Goal: Information Seeking & Learning: Learn about a topic

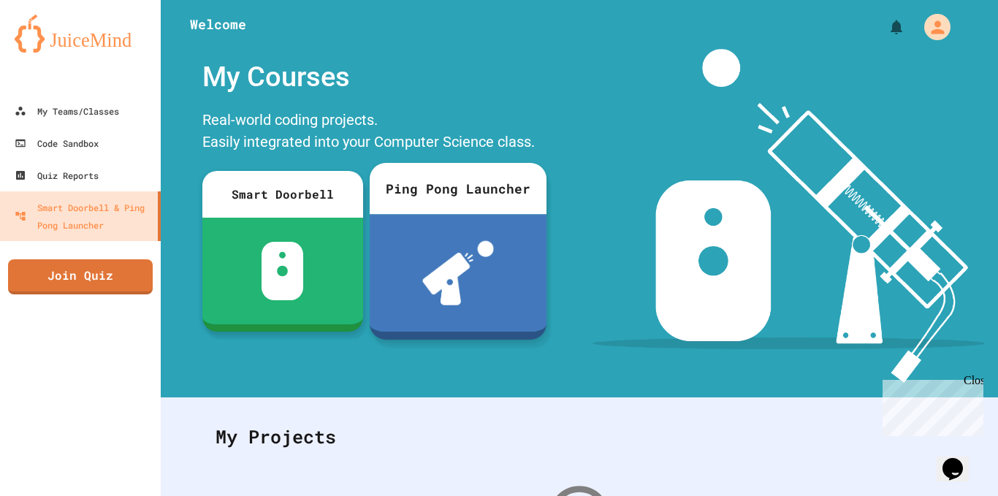
click at [486, 252] on img at bounding box center [458, 273] width 72 height 64
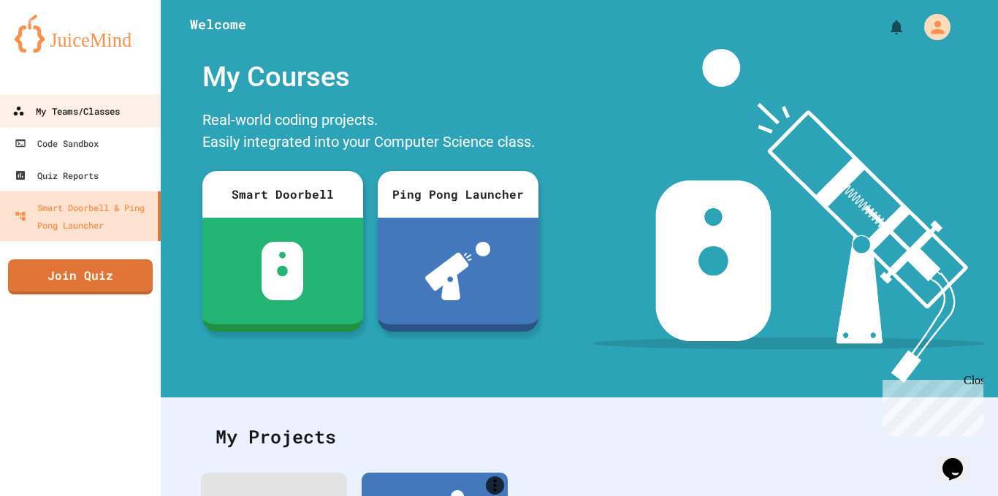
click at [72, 108] on div "My Teams/Classes" at bounding box center [65, 111] width 107 height 18
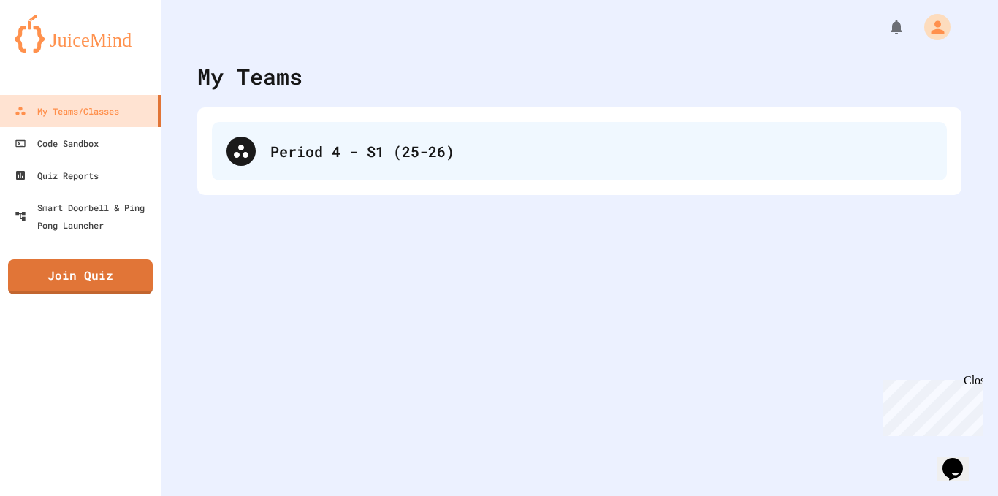
click at [299, 163] on div "Period 4 - S1 (25-26)" at bounding box center [579, 151] width 735 height 58
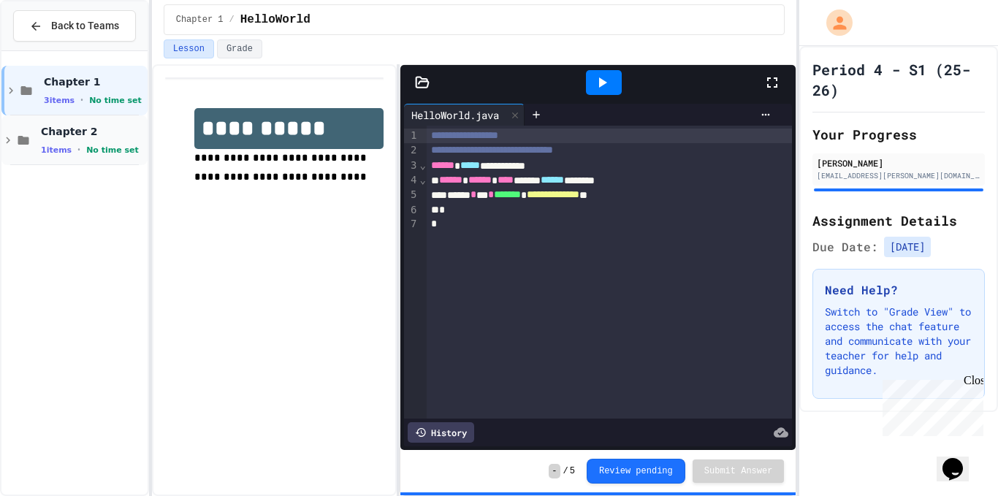
click at [64, 136] on span "Chapter 2" at bounding box center [93, 131] width 104 height 13
click at [56, 178] on span "SimpleProgram" at bounding box center [93, 180] width 104 height 12
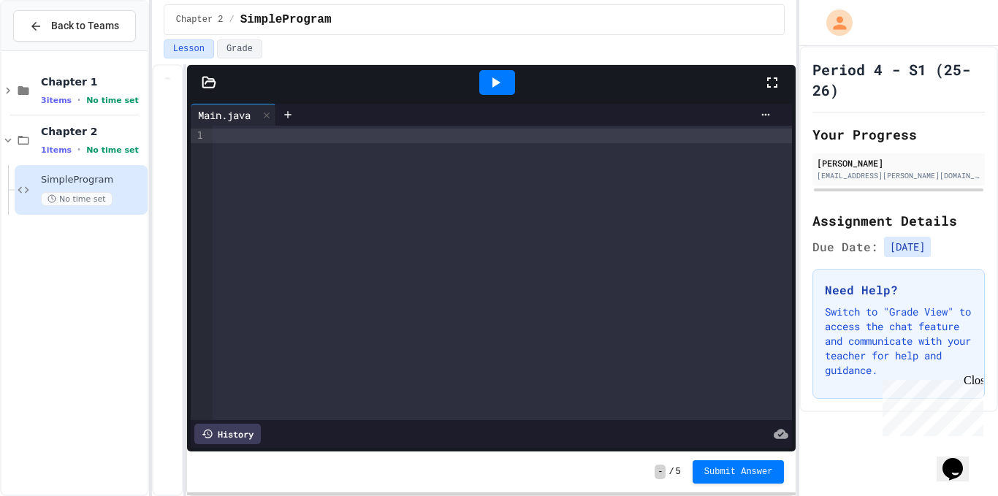
click at [188, 226] on div "**********" at bounding box center [474, 280] width 645 height 432
click at [443, 151] on div at bounding box center [502, 273] width 579 height 294
click at [218, 110] on div "Main.java" at bounding box center [224, 114] width 67 height 15
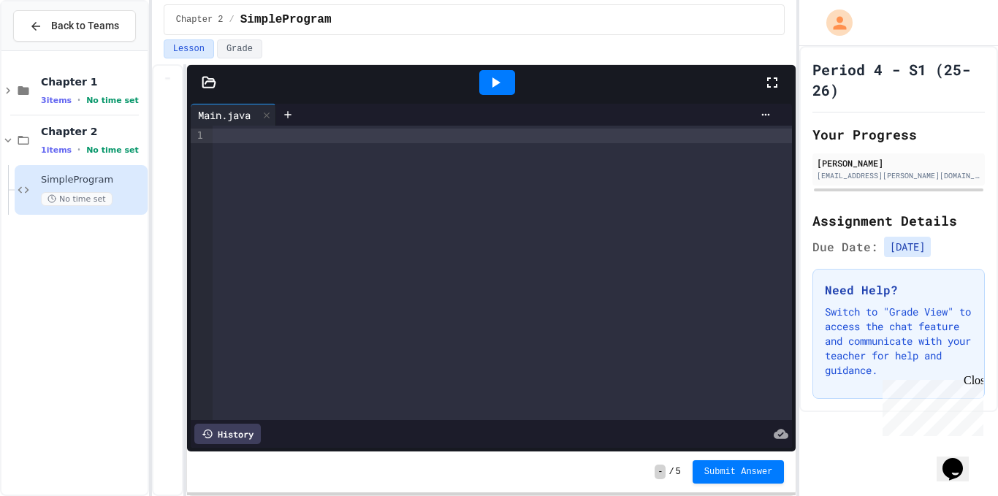
click at [218, 110] on div "Main.java" at bounding box center [224, 114] width 67 height 15
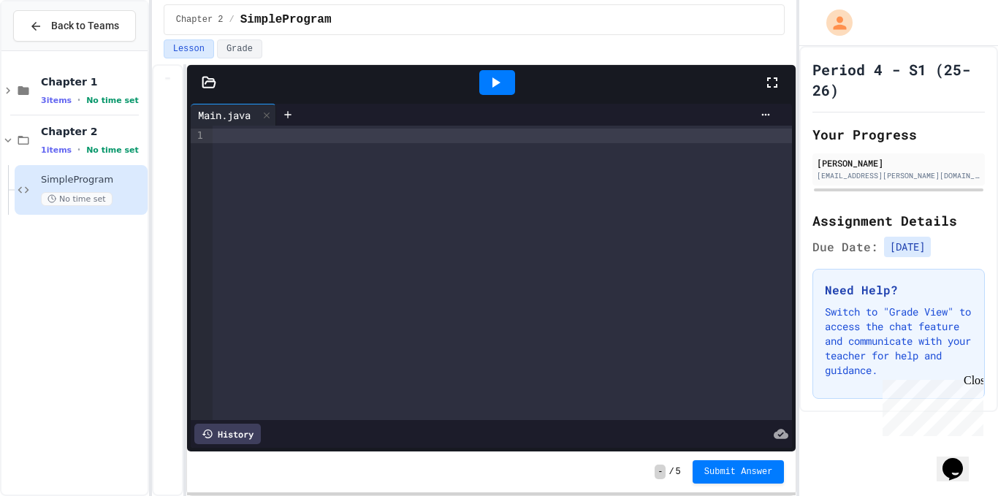
click at [209, 86] on icon at bounding box center [209, 82] width 15 height 15
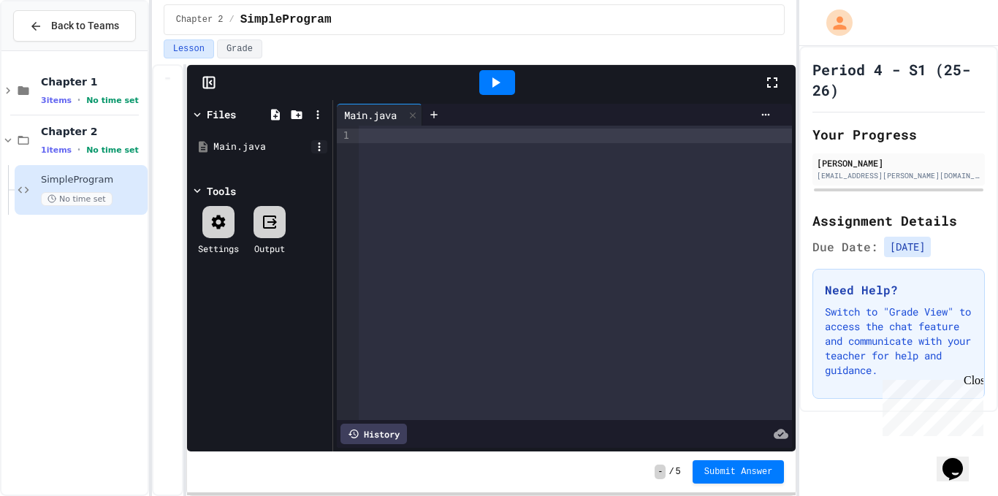
click at [317, 150] on icon at bounding box center [319, 146] width 13 height 13
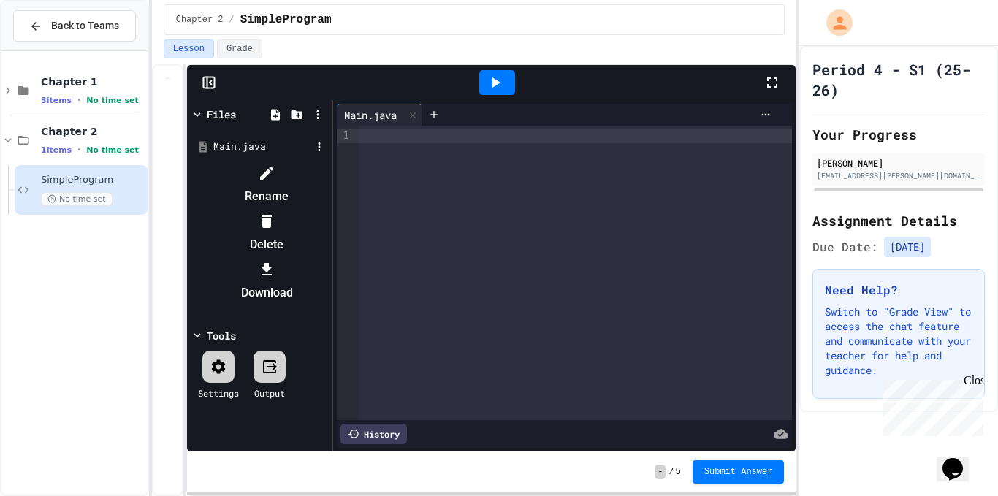
click at [275, 170] on icon at bounding box center [267, 173] width 18 height 18
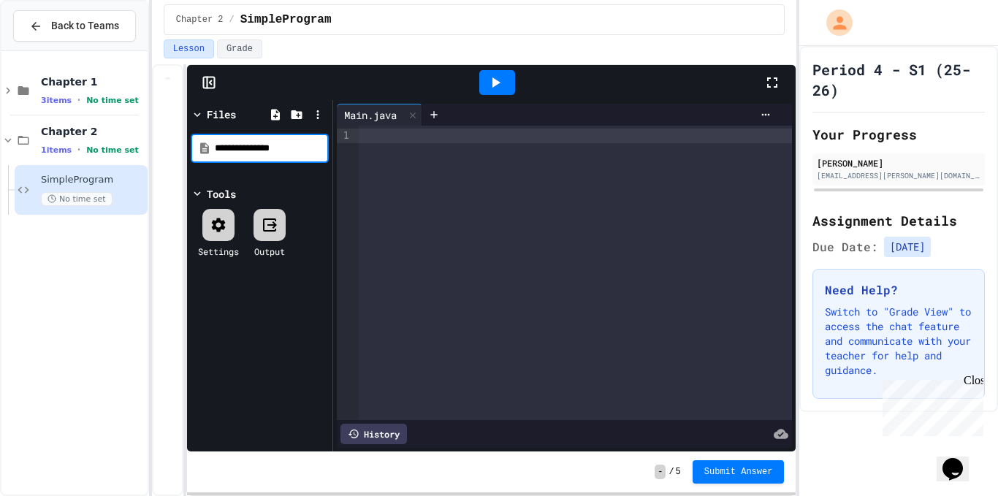
type input "**********"
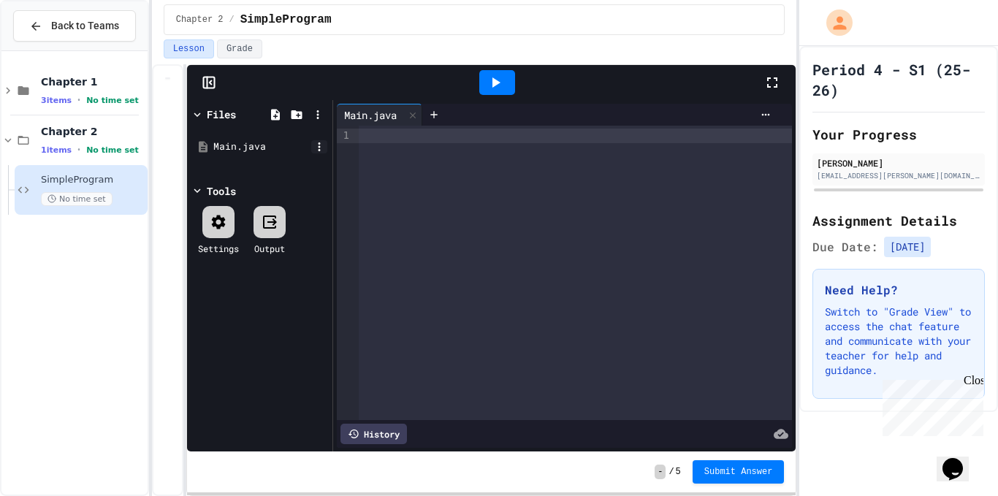
click at [318, 148] on icon at bounding box center [319, 146] width 13 height 13
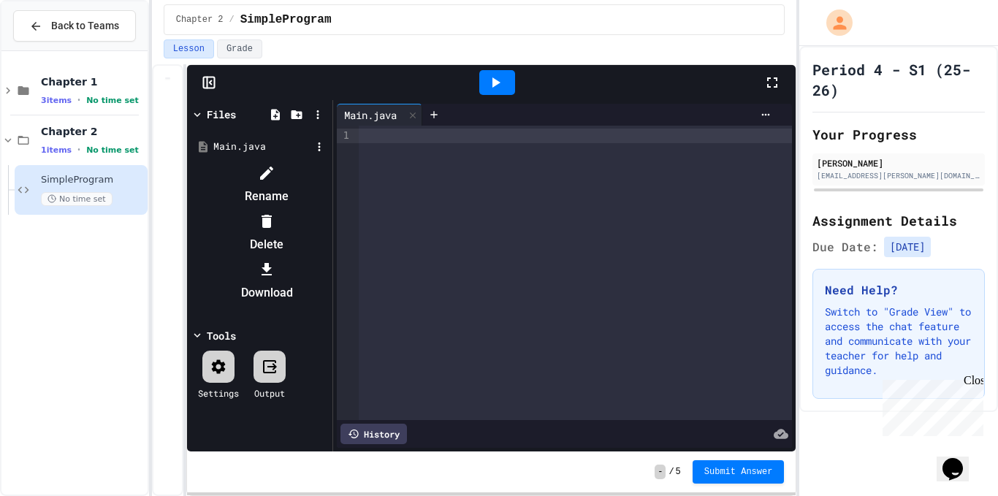
click at [329, 168] on div at bounding box center [266, 172] width 123 height 23
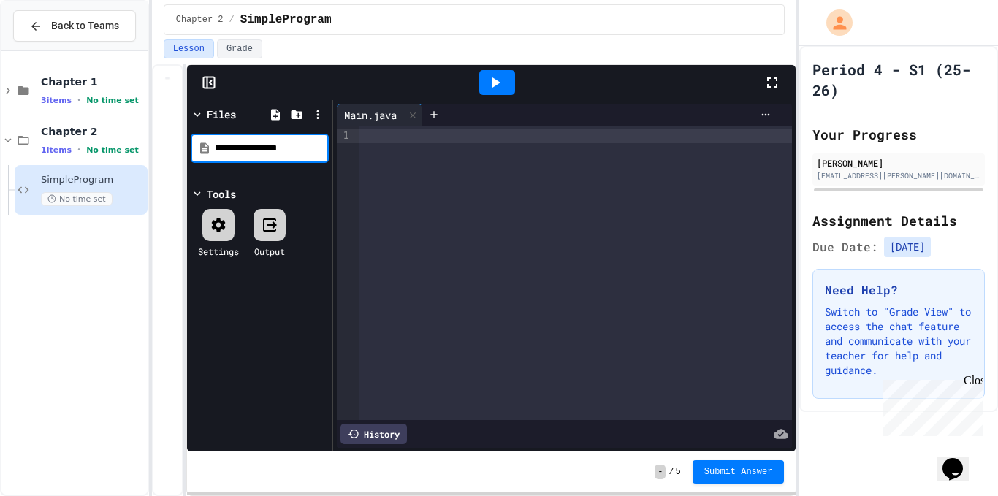
type input "**********"
click at [391, 209] on div at bounding box center [575, 273] width 433 height 294
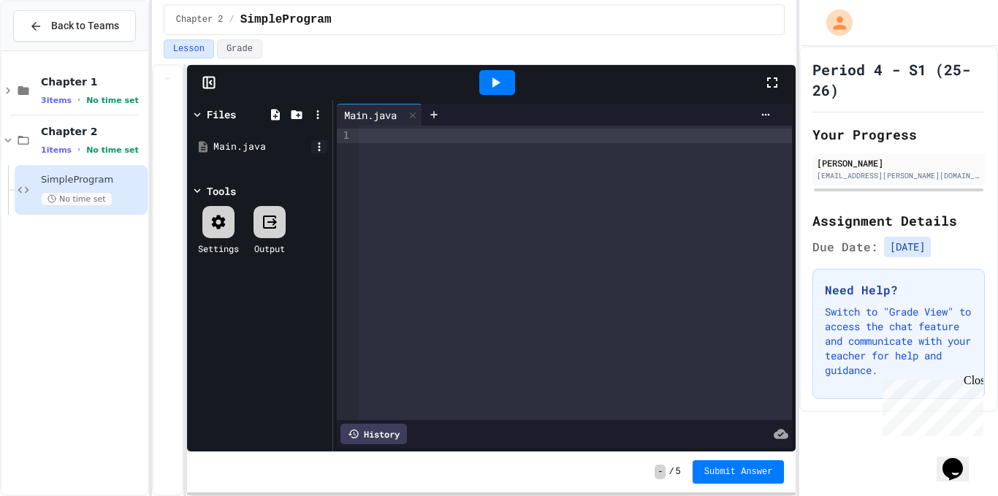
click at [322, 150] on icon at bounding box center [319, 146] width 13 height 13
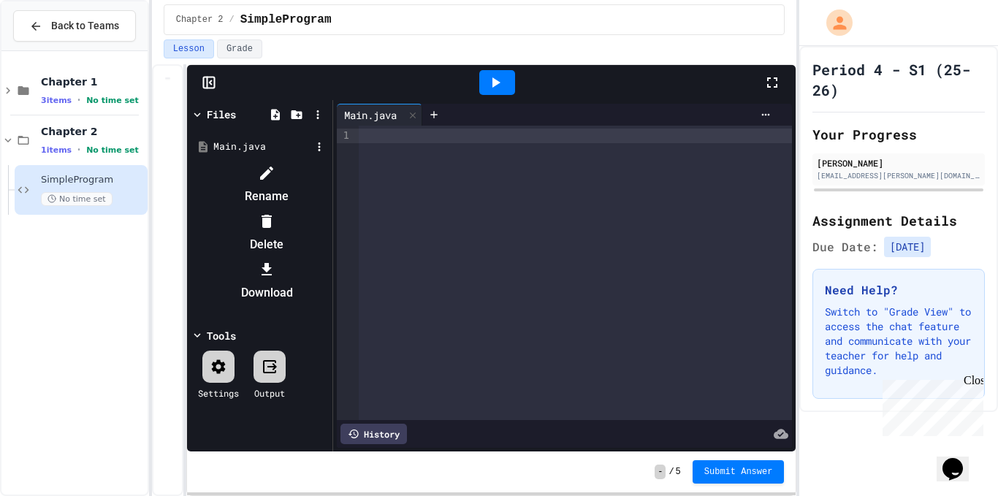
click at [329, 178] on li "Rename" at bounding box center [266, 184] width 123 height 47
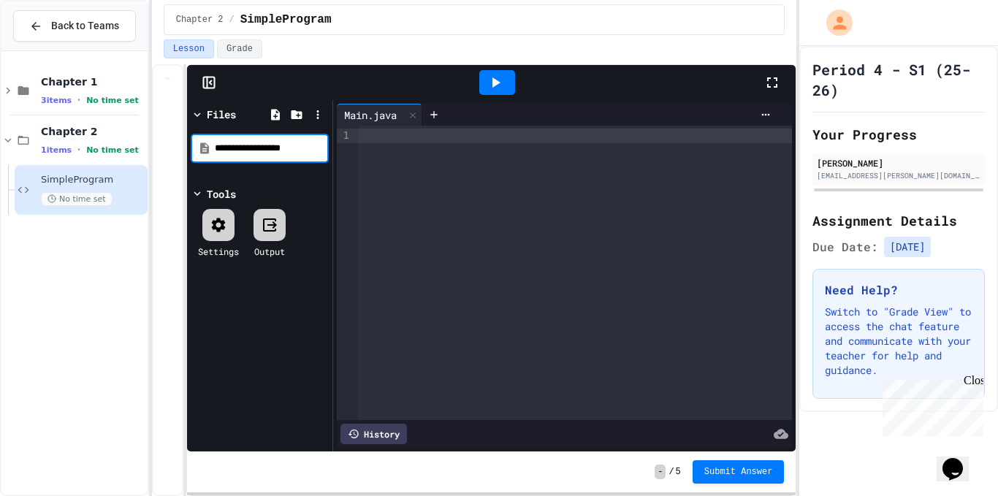
drag, startPoint x: 270, startPoint y: 151, endPoint x: 243, endPoint y: 155, distance: 27.3
click at [243, 155] on input "**********" at bounding box center [270, 148] width 111 height 15
type input "**********"
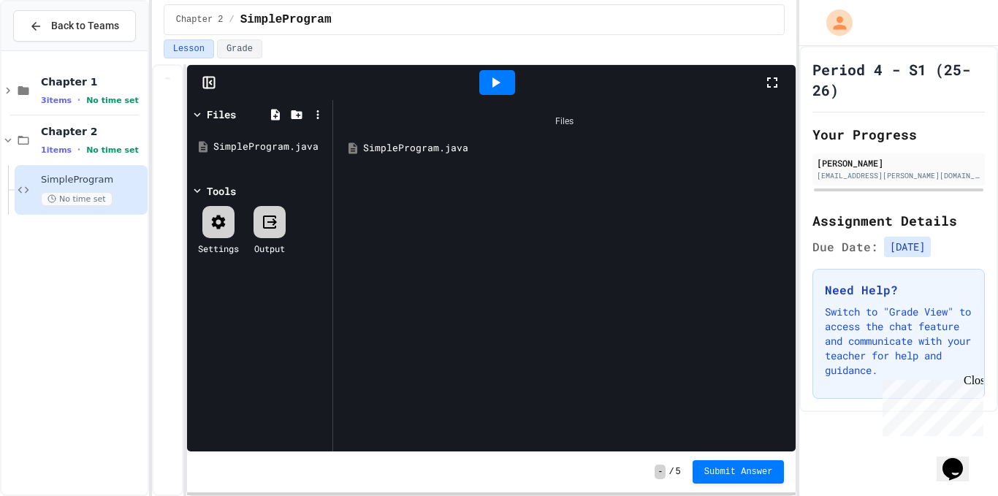
click at [432, 248] on div "Files SimpleProgram.java" at bounding box center [564, 275] width 463 height 351
click at [196, 112] on icon at bounding box center [197, 114] width 13 height 13
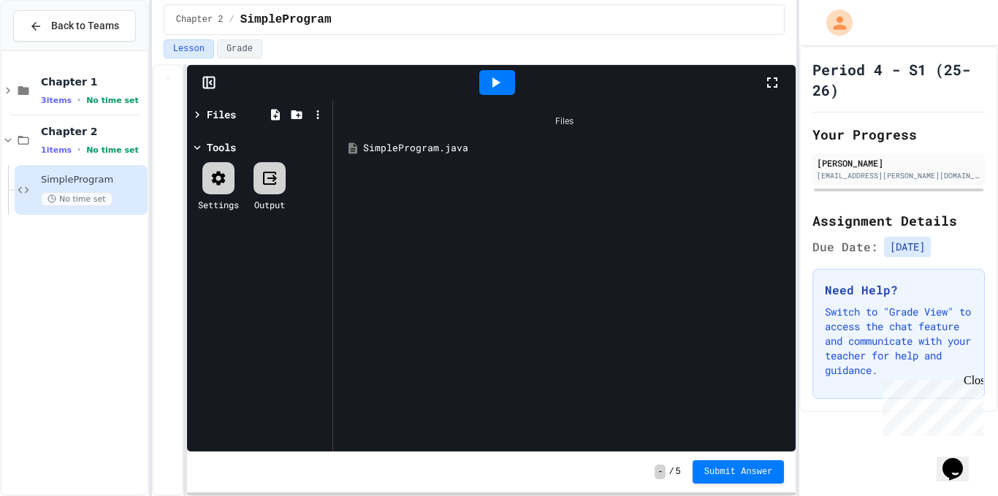
click at [207, 75] on div at bounding box center [491, 82] width 609 height 35
click at [214, 85] on rect at bounding box center [208, 82] width 11 height 11
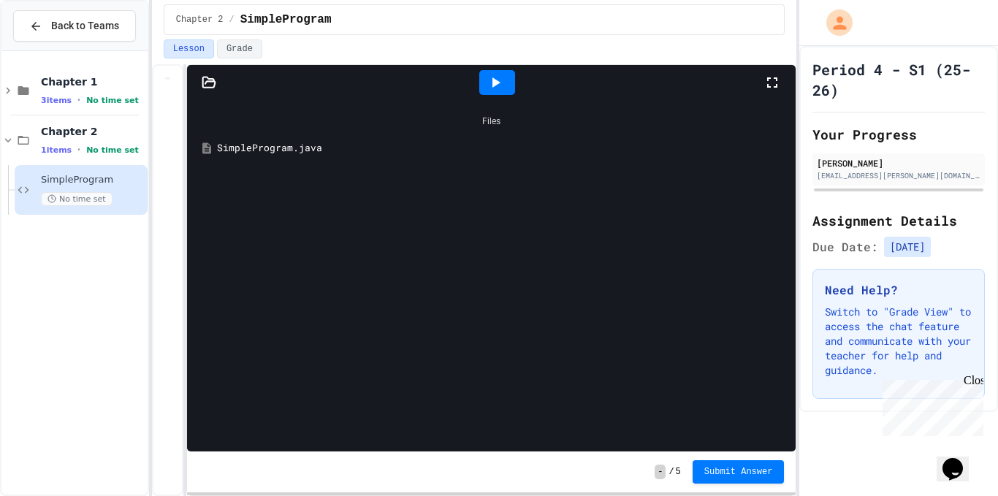
click at [285, 151] on div "SimpleProgram.java" at bounding box center [502, 148] width 570 height 15
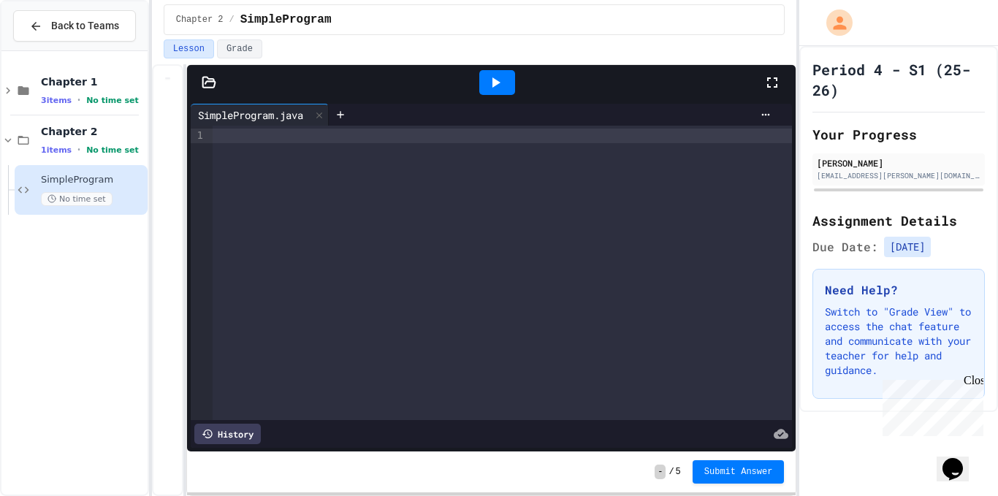
click at [296, 134] on div at bounding box center [502, 136] width 579 height 15
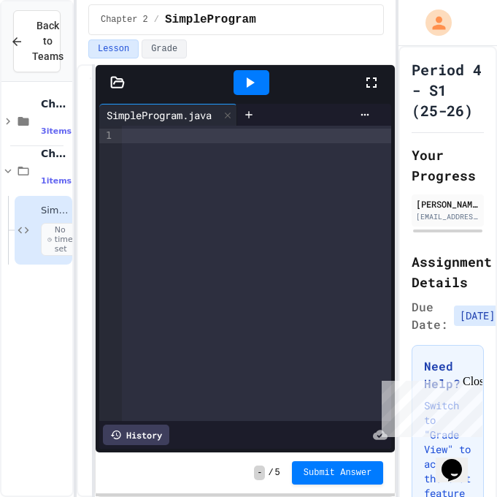
click at [184, 139] on div at bounding box center [257, 136] width 270 height 15
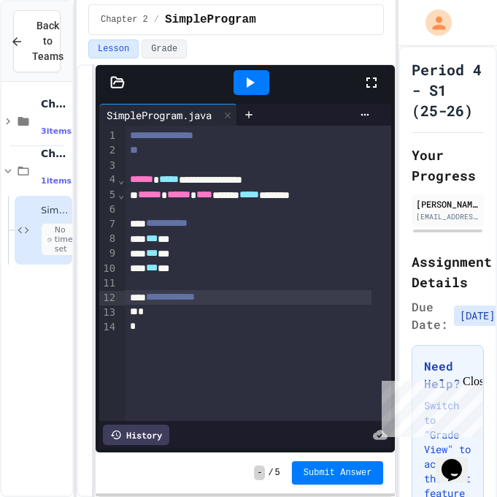
click at [194, 298] on span "**********" at bounding box center [170, 296] width 49 height 10
click at [256, 297] on div "**********" at bounding box center [249, 297] width 246 height 15
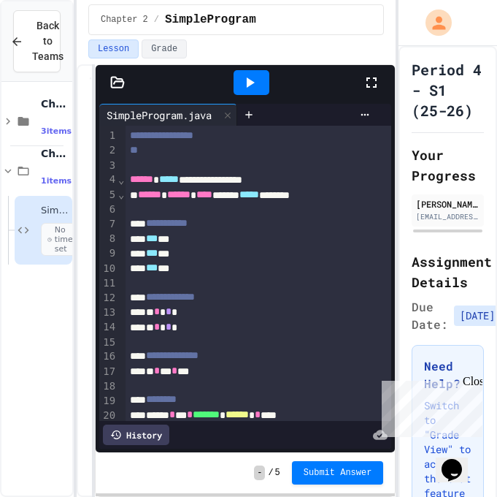
click at [241, 83] on icon at bounding box center [250, 83] width 18 height 18
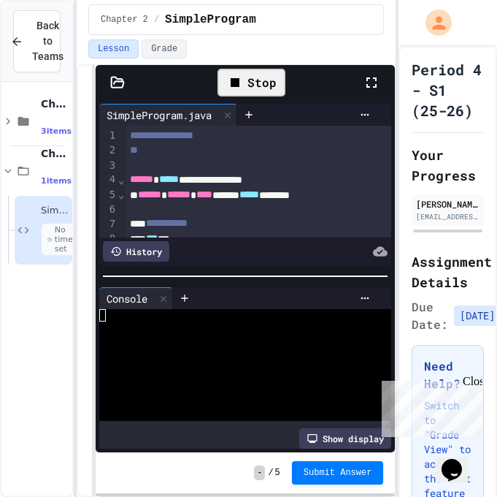
click at [109, 81] on div at bounding box center [118, 82] width 44 height 15
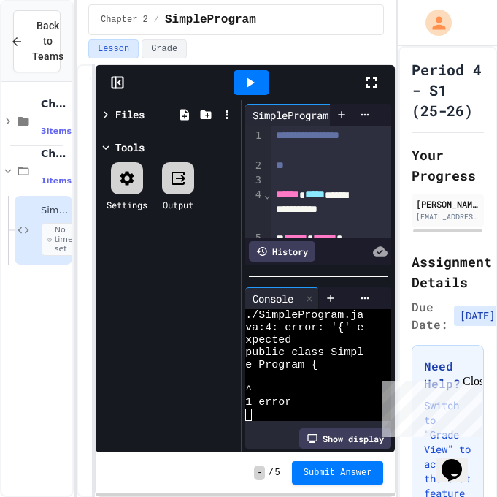
click at [129, 188] on div at bounding box center [127, 178] width 32 height 32
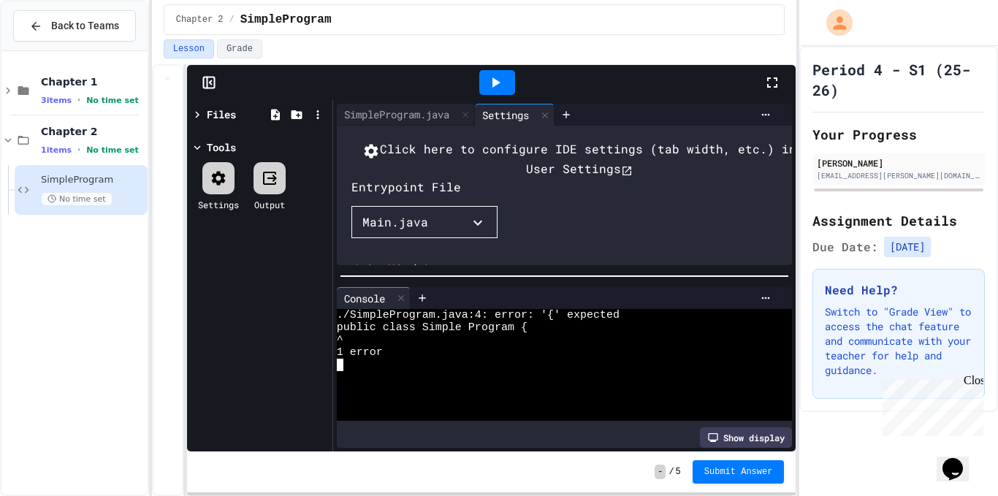
click at [542, 321] on div "public class Simple Program {" at bounding box center [550, 327] width 427 height 12
click at [218, 175] on icon at bounding box center [219, 178] width 14 height 14
click at [378, 106] on div "SimpleProgram.java" at bounding box center [406, 115] width 138 height 22
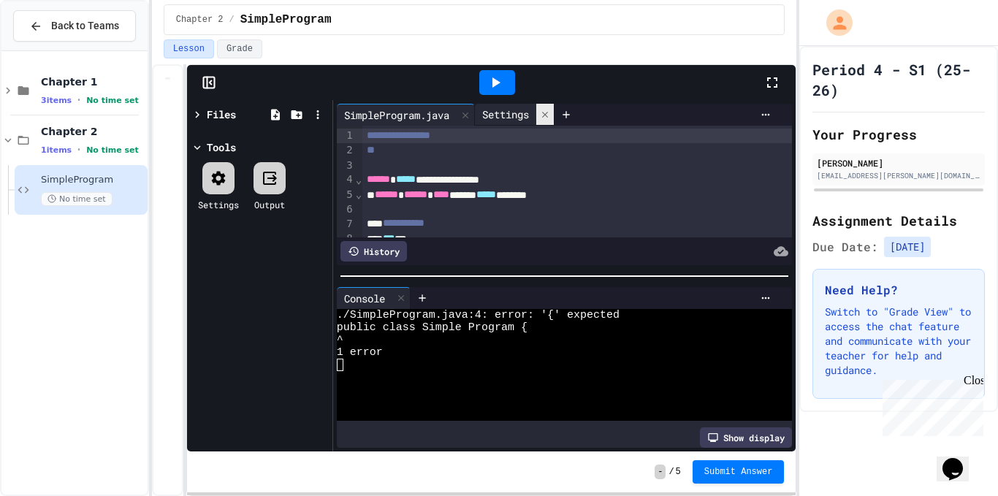
click at [550, 112] on icon at bounding box center [545, 115] width 10 height 10
click at [205, 79] on icon at bounding box center [209, 82] width 15 height 15
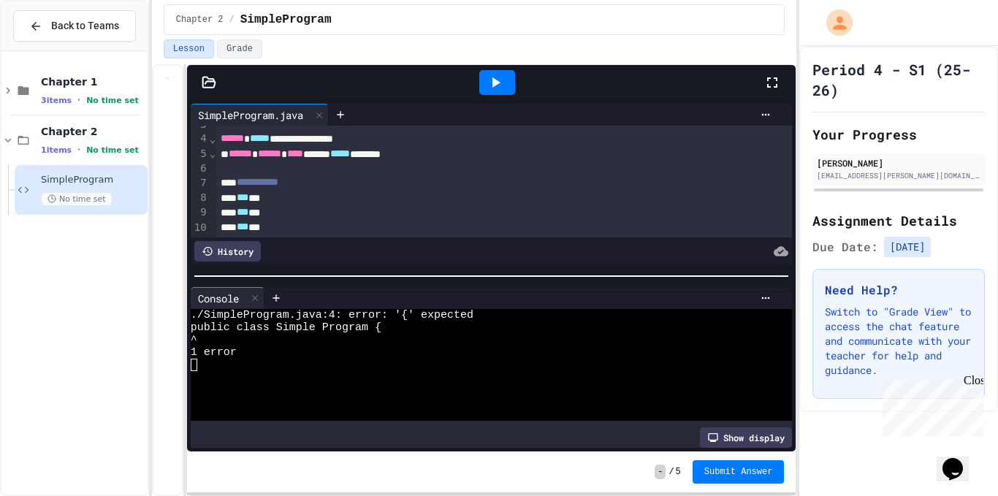
scroll to position [39, 0]
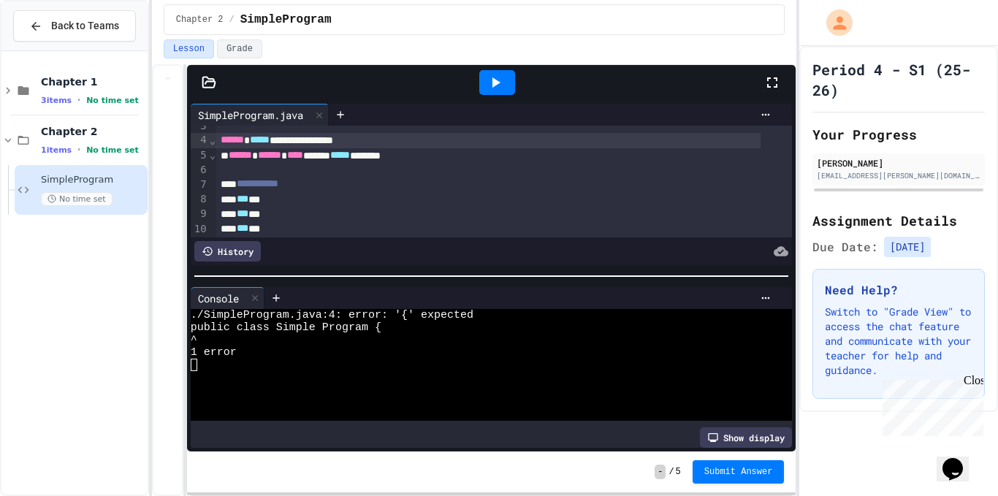
click at [331, 140] on div "**********" at bounding box center [488, 140] width 544 height 15
click at [486, 83] on div at bounding box center [497, 82] width 36 height 25
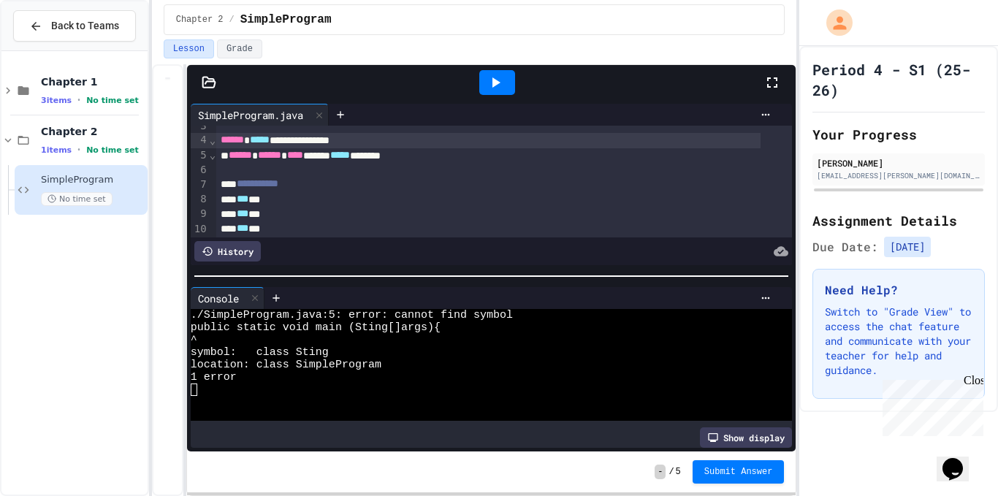
scroll to position [45, 0]
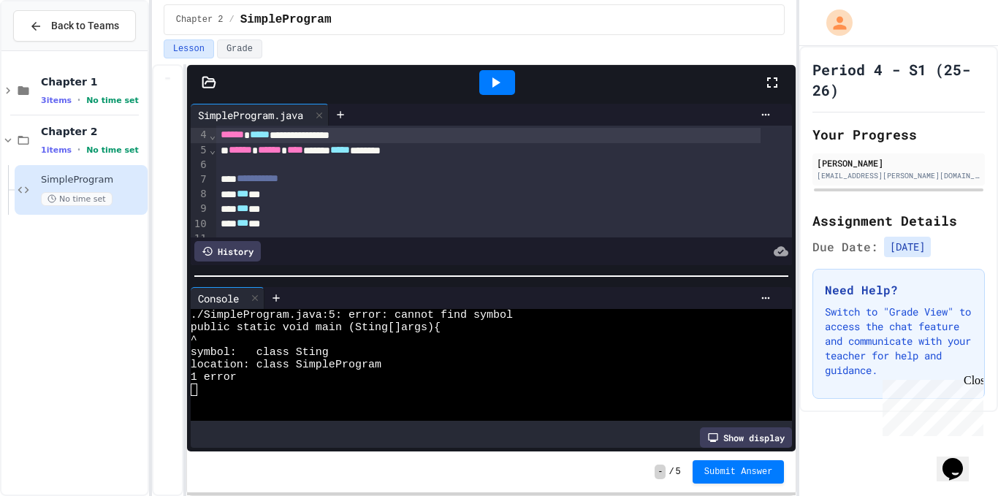
click at [350, 153] on span "*****" at bounding box center [340, 150] width 20 height 10
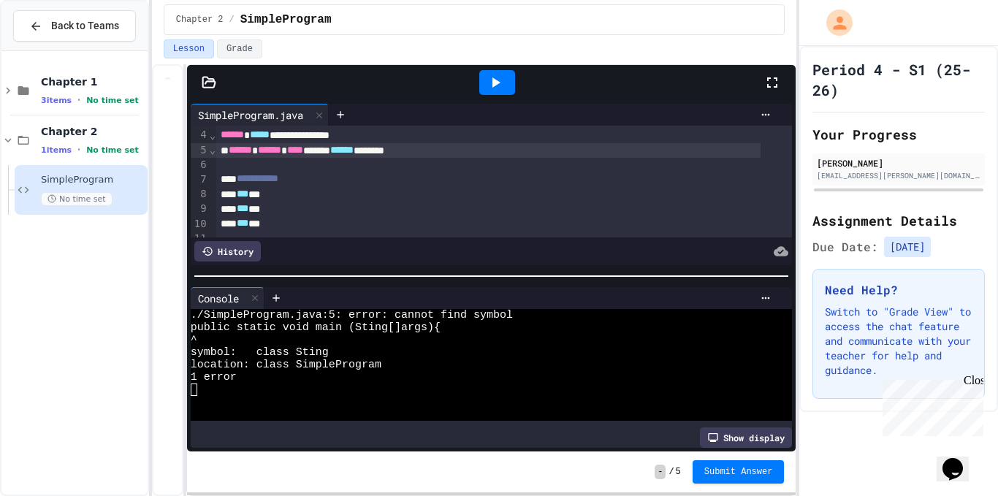
click at [480, 93] on div at bounding box center [497, 82] width 36 height 25
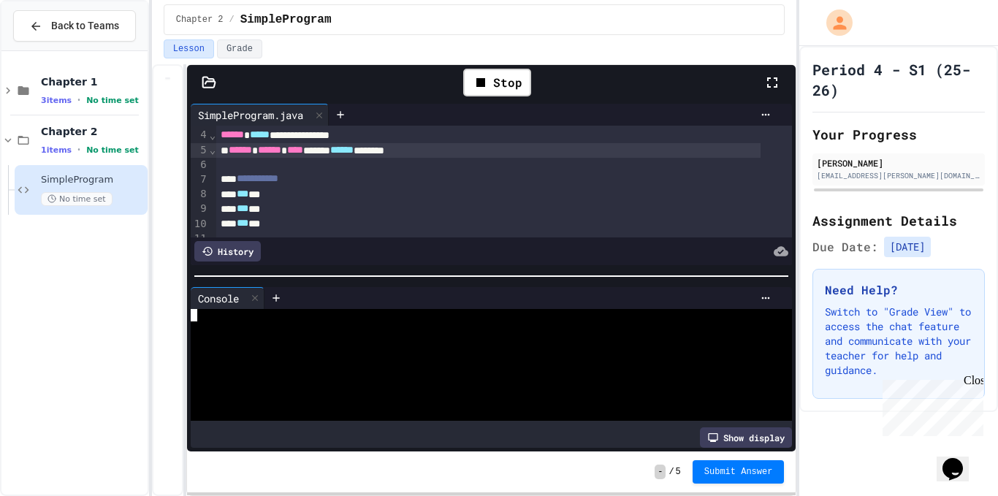
click at [370, 346] on div at bounding box center [480, 352] width 579 height 12
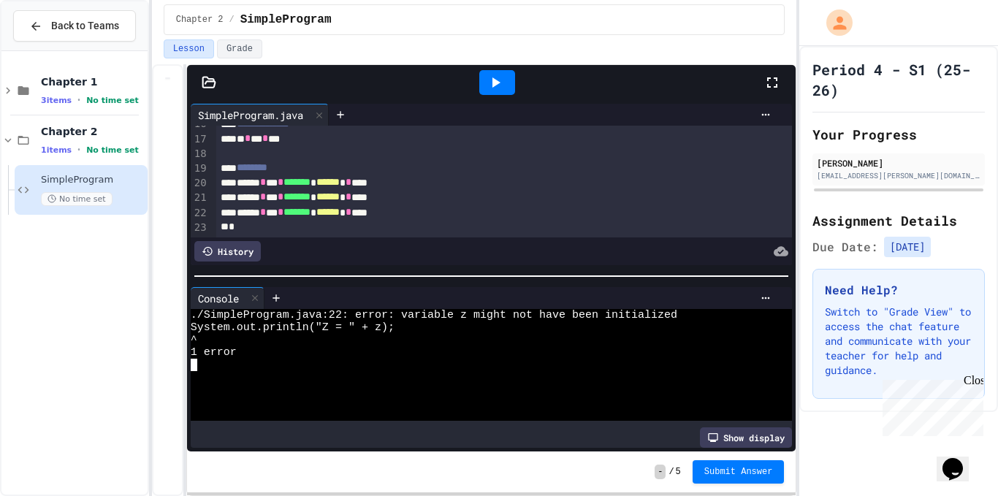
scroll to position [264, 0]
click at [402, 191] on div "****** * *** * ******* * ****** * ***" at bounding box center [488, 198] width 544 height 15
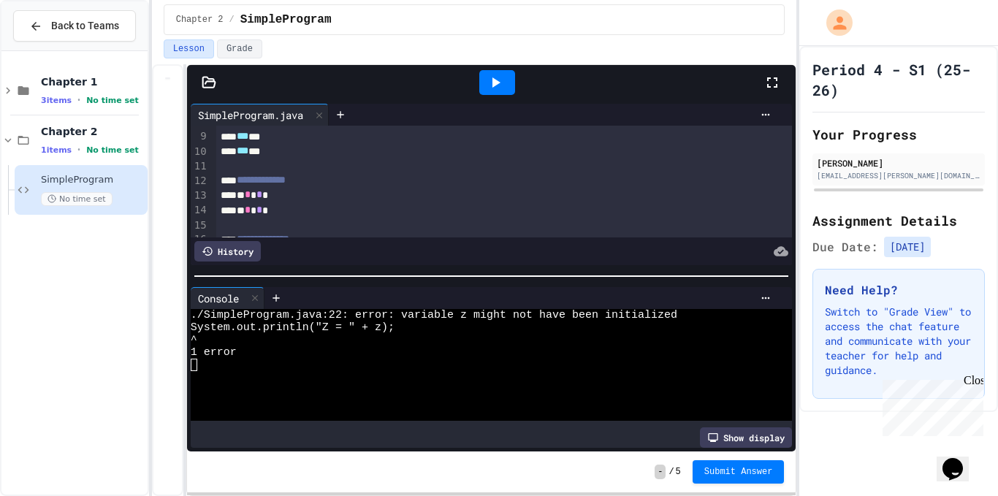
scroll to position [138, 0]
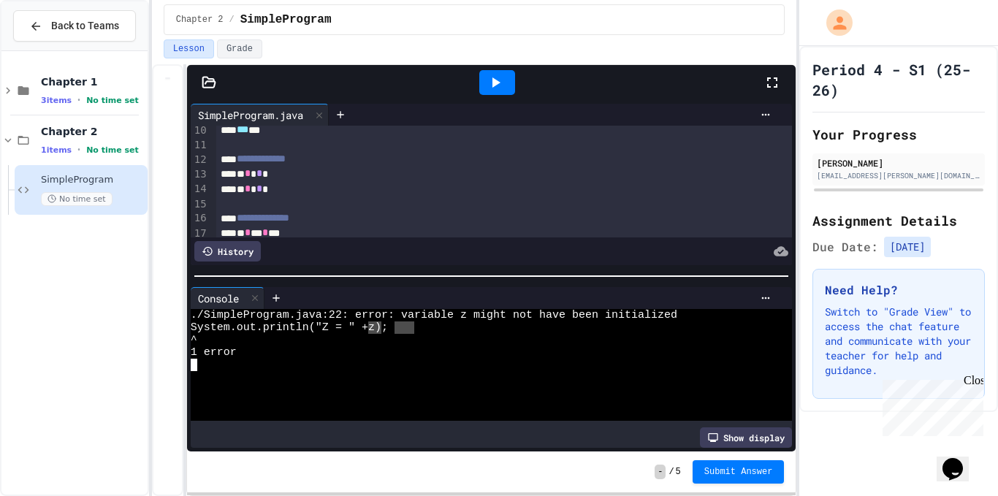
drag, startPoint x: 394, startPoint y: 321, endPoint x: 413, endPoint y: 324, distance: 19.3
click at [416, 371] on div at bounding box center [480, 377] width 579 height 12
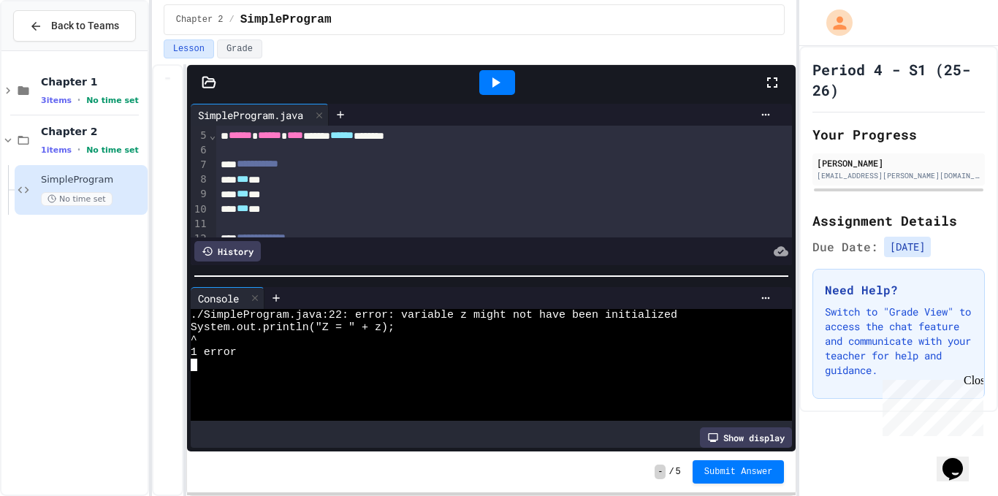
scroll to position [64, 0]
click at [505, 85] on div at bounding box center [497, 82] width 36 height 25
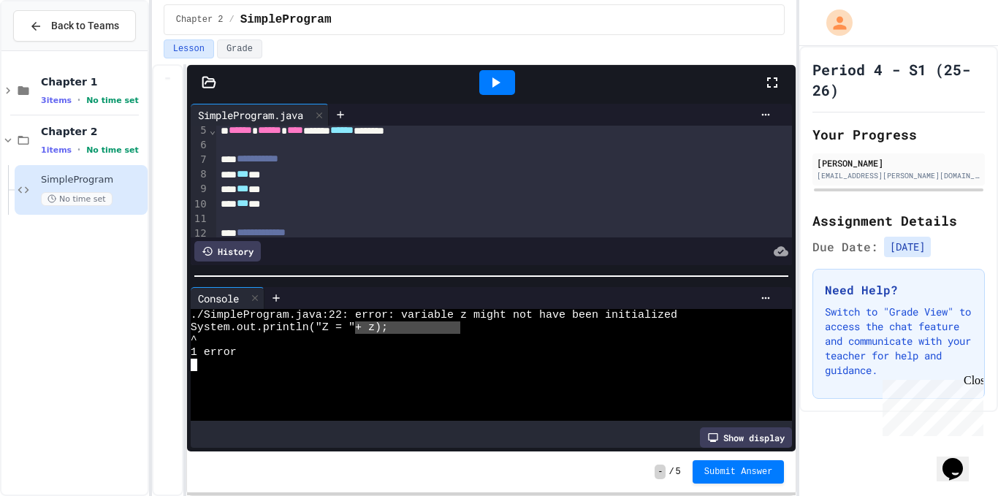
drag, startPoint x: 390, startPoint y: 319, endPoint x: 445, endPoint y: 319, distance: 54.8
click at [444, 321] on div "System.out.println("Z = " + z);" at bounding box center [480, 327] width 579 height 12
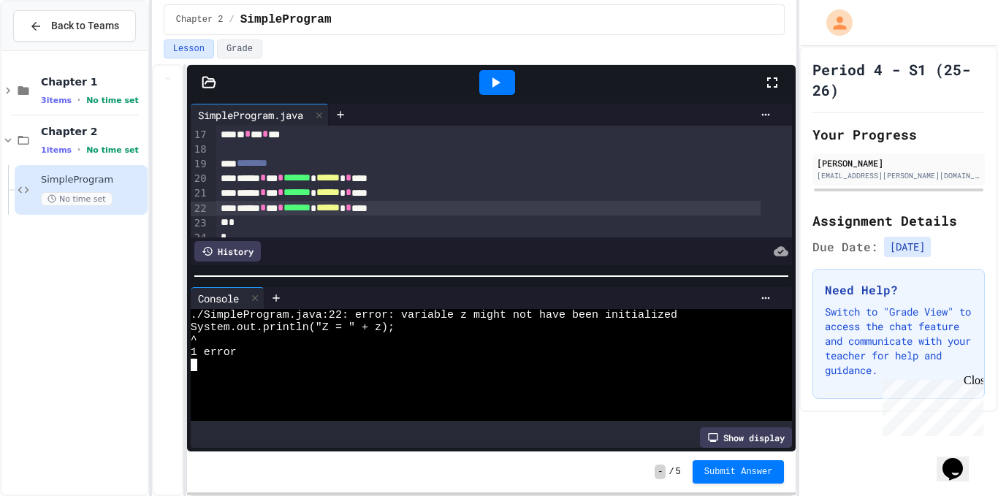
scroll to position [264, 0]
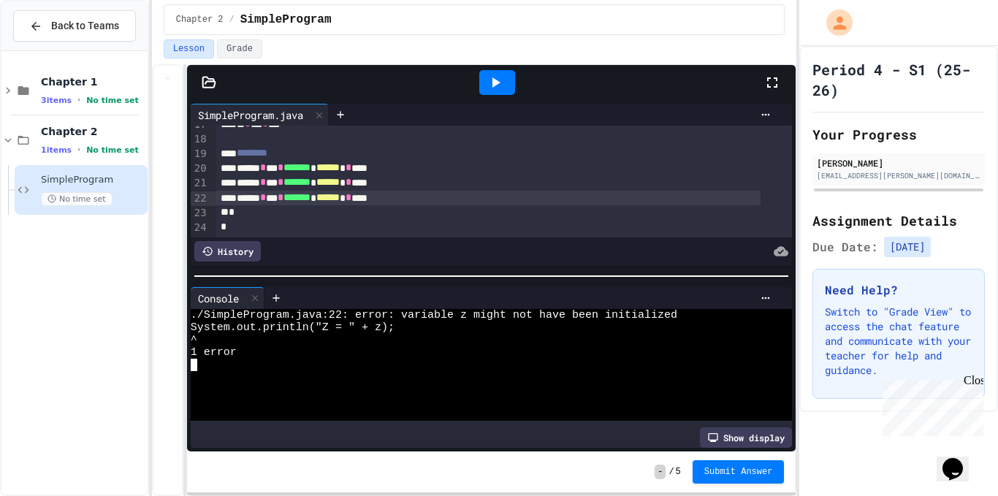
click at [398, 191] on div "****** * *** * ******* * ****** * ***" at bounding box center [488, 198] width 544 height 15
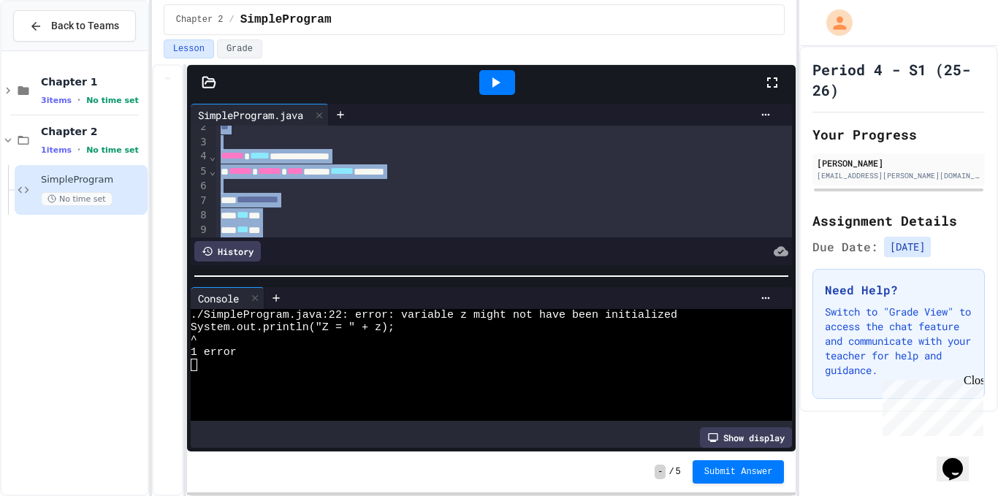
scroll to position [0, 0]
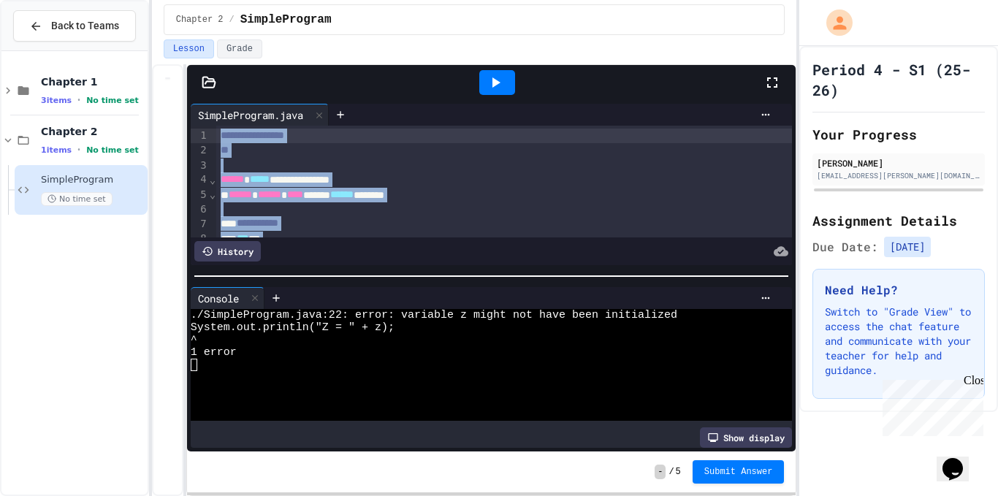
drag, startPoint x: 337, startPoint y: 207, endPoint x: 227, endPoint y: 99, distance: 154.4
click at [227, 99] on div "**********" at bounding box center [491, 258] width 609 height 386
copy div "**********"
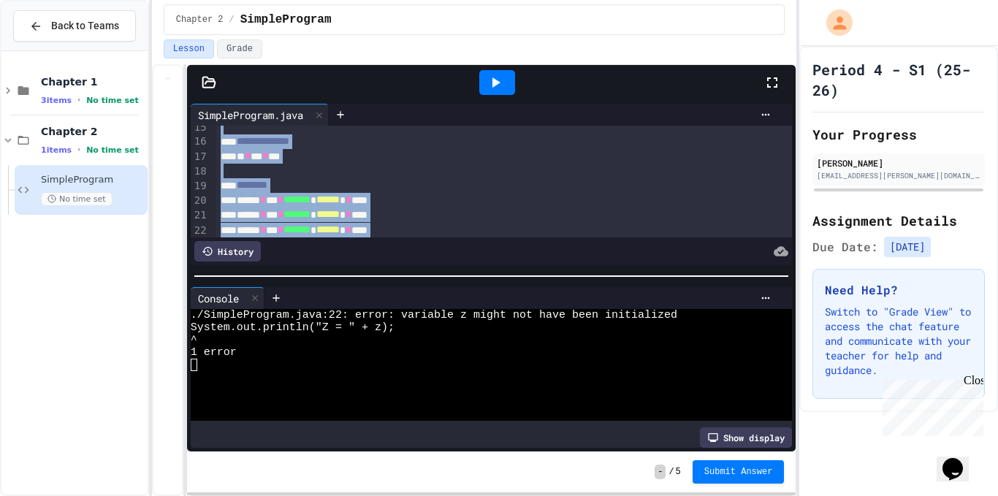
scroll to position [180, 0]
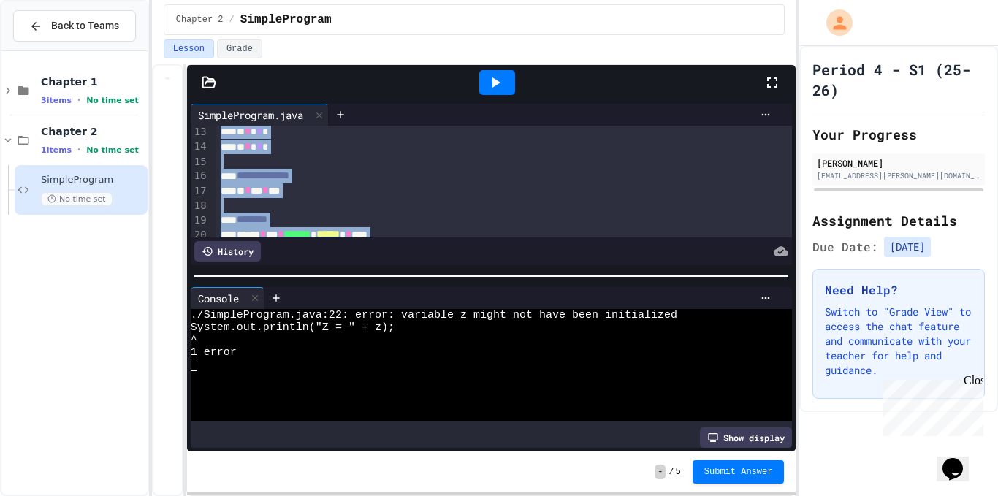
click at [253, 155] on div at bounding box center [504, 161] width 576 height 15
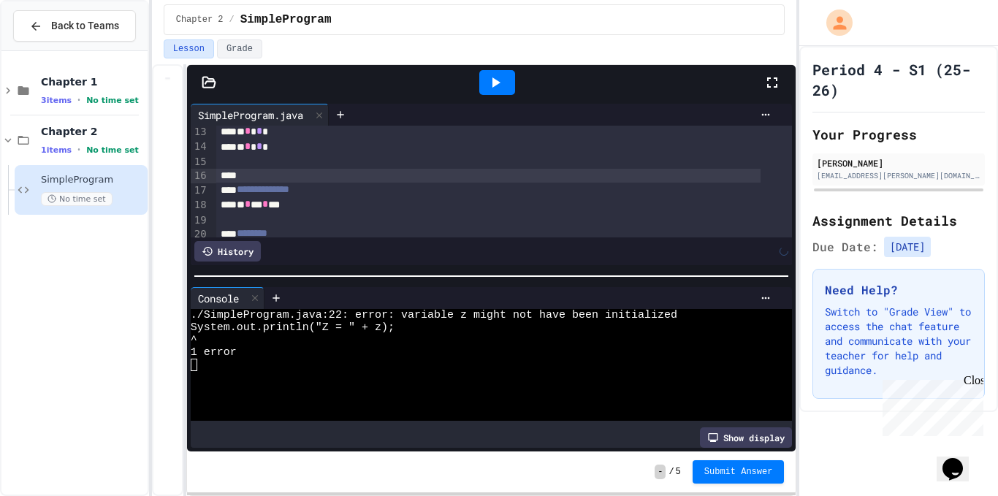
click at [253, 161] on div at bounding box center [504, 161] width 576 height 15
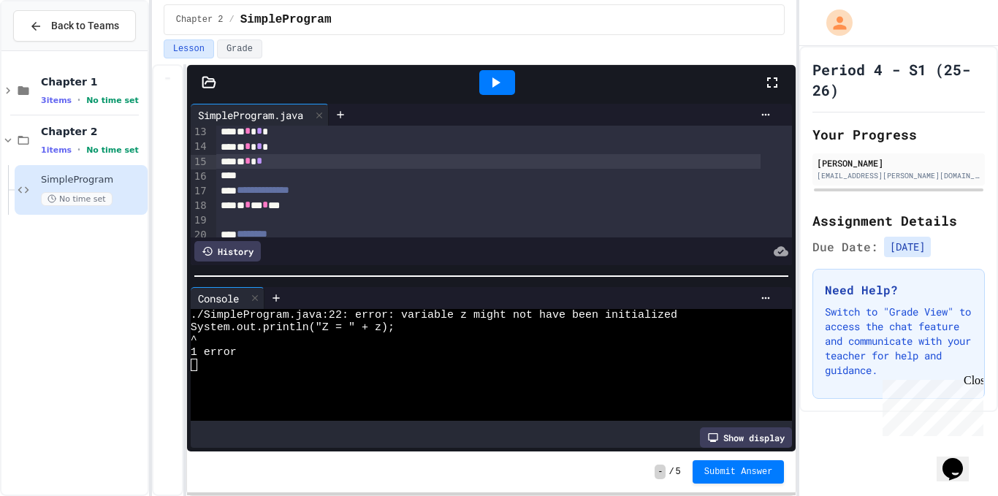
click at [516, 80] on div at bounding box center [497, 82] width 50 height 39
click at [490, 75] on icon at bounding box center [495, 83] width 18 height 18
click at [426, 326] on div "z = 0" at bounding box center [480, 327] width 579 height 12
click at [291, 157] on div "* * *" at bounding box center [488, 161] width 544 height 15
click at [494, 81] on icon at bounding box center [496, 82] width 8 height 10
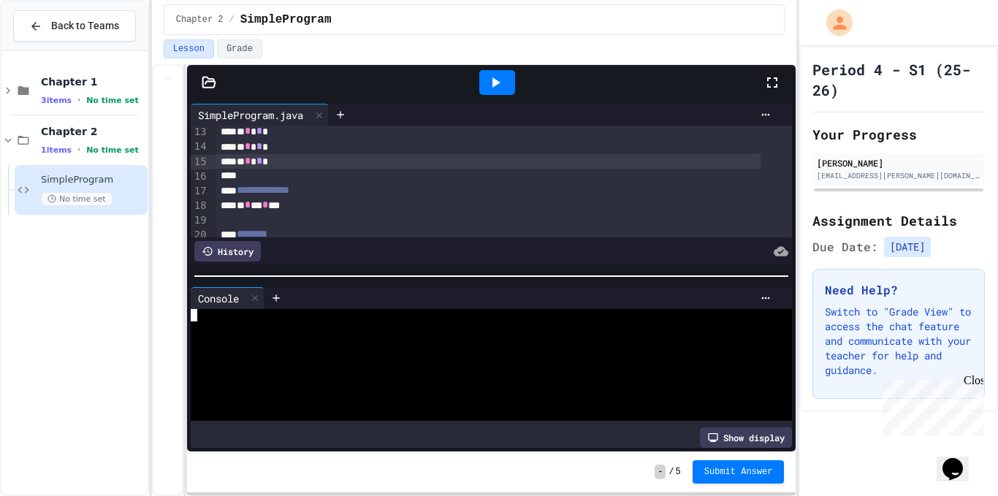
click at [199, 324] on div at bounding box center [480, 327] width 579 height 12
click at [443, 351] on div at bounding box center [480, 352] width 579 height 12
click at [204, 94] on div at bounding box center [491, 82] width 609 height 35
click at [205, 76] on icon at bounding box center [209, 82] width 15 height 15
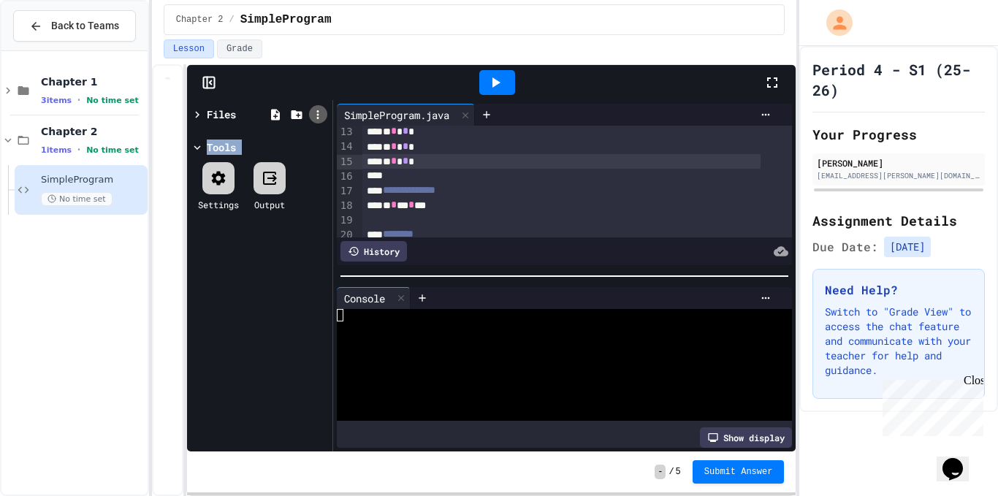
drag, startPoint x: 216, startPoint y: 193, endPoint x: 312, endPoint y: 118, distance: 121.7
click at [312, 118] on div "Files Tools Settings Output" at bounding box center [259, 275] width 145 height 351
click at [312, 118] on icon at bounding box center [317, 114] width 13 height 13
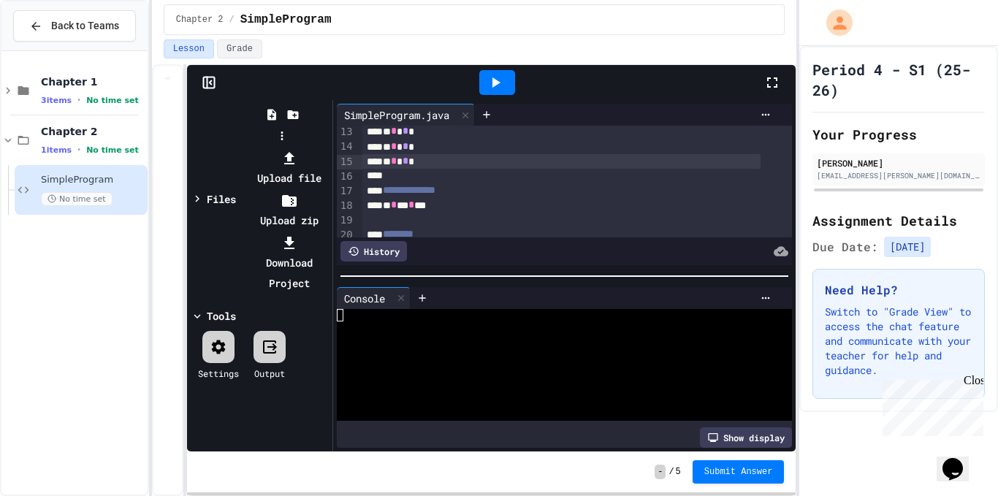
click at [269, 148] on div at bounding box center [282, 148] width 93 height 0
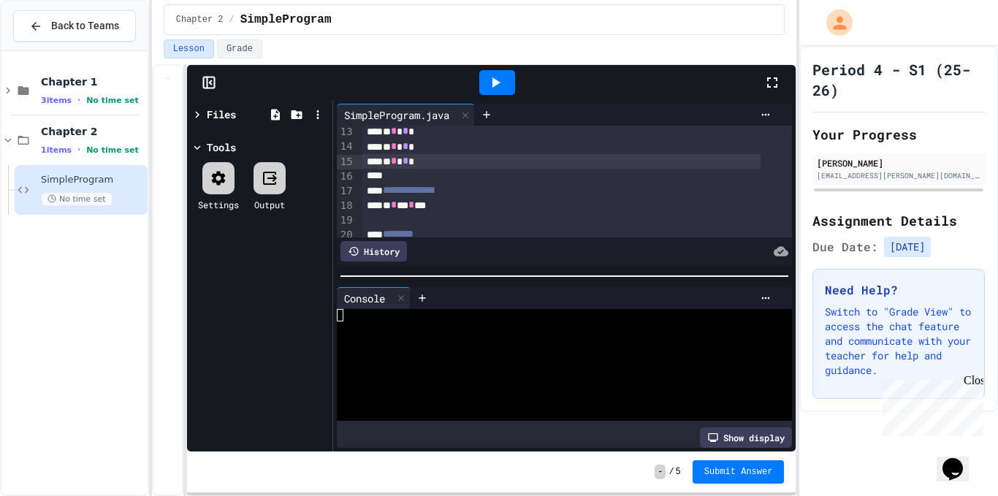
click at [264, 178] on icon at bounding box center [270, 178] width 18 height 18
click at [208, 180] on div at bounding box center [218, 178] width 32 height 32
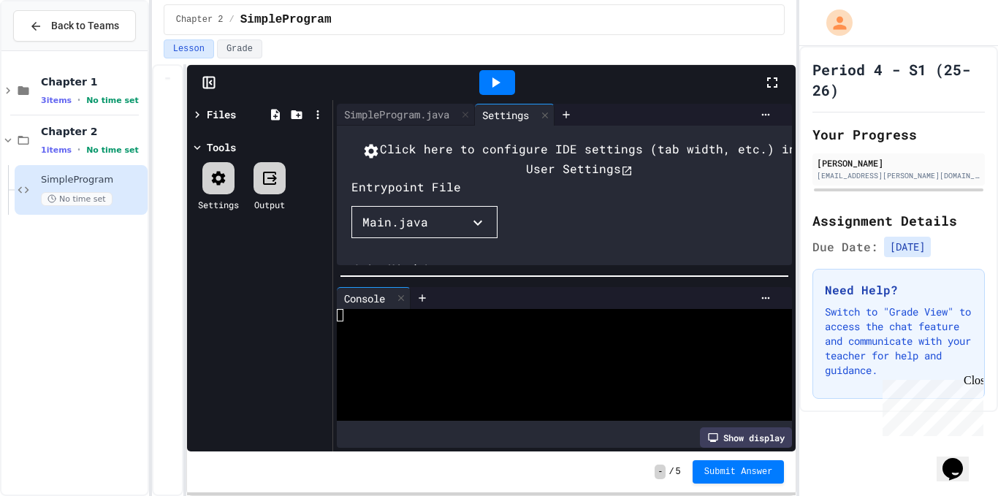
click at [423, 238] on button "Main.java" at bounding box center [424, 222] width 146 height 32
click at [405, 263] on li "SimpleProgram.java" at bounding box center [431, 251] width 131 height 23
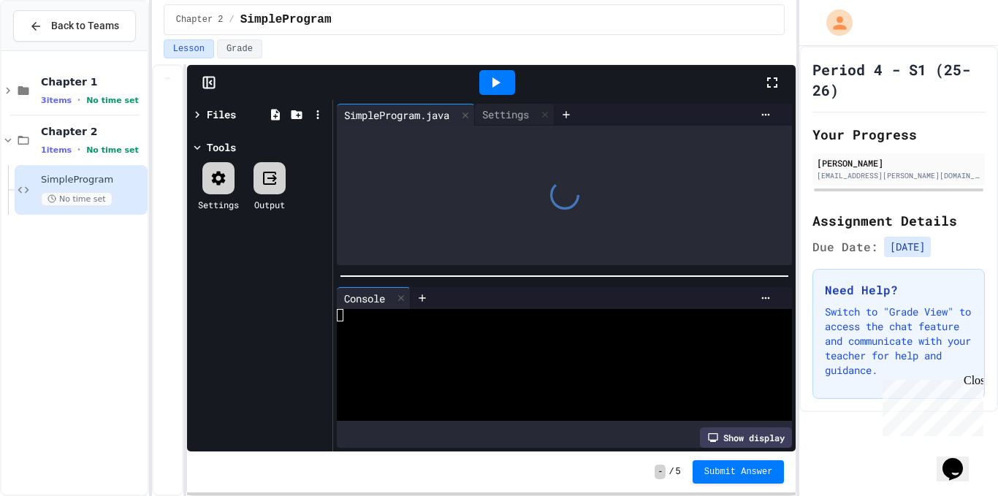
scroll to position [0, 0]
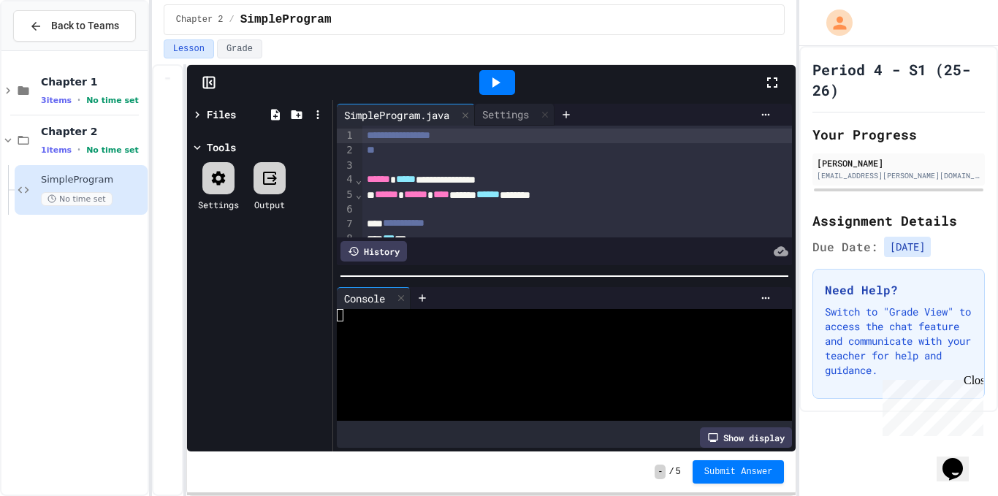
click at [501, 73] on div at bounding box center [497, 82] width 36 height 25
click at [381, 334] on div "Z = 0" at bounding box center [550, 340] width 427 height 12
click at [345, 346] on div at bounding box center [550, 352] width 427 height 12
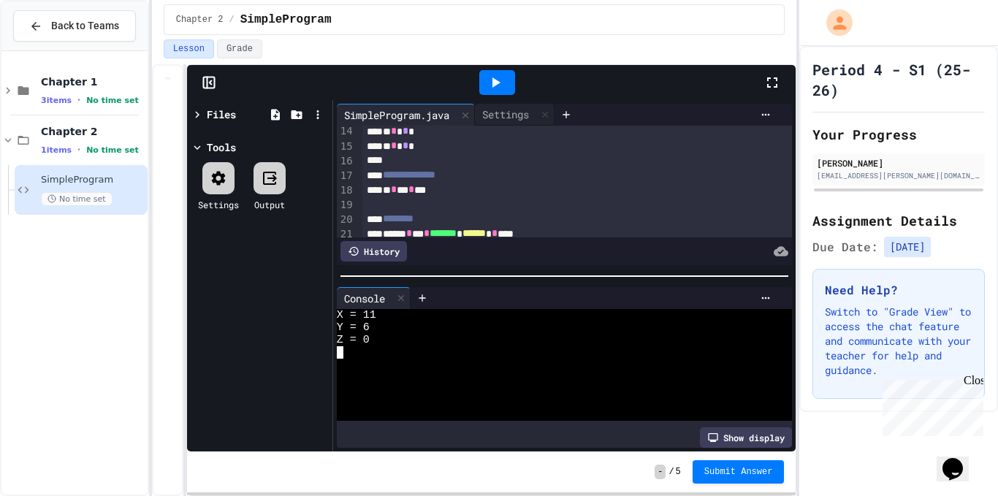
scroll to position [196, 0]
click at [393, 188] on div "* * * * **" at bounding box center [561, 189] width 398 height 15
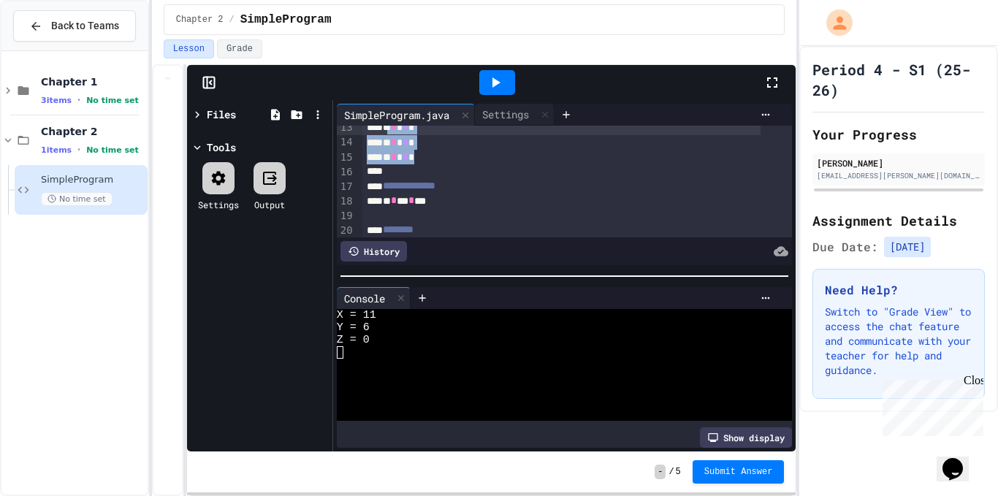
scroll to position [173, 0]
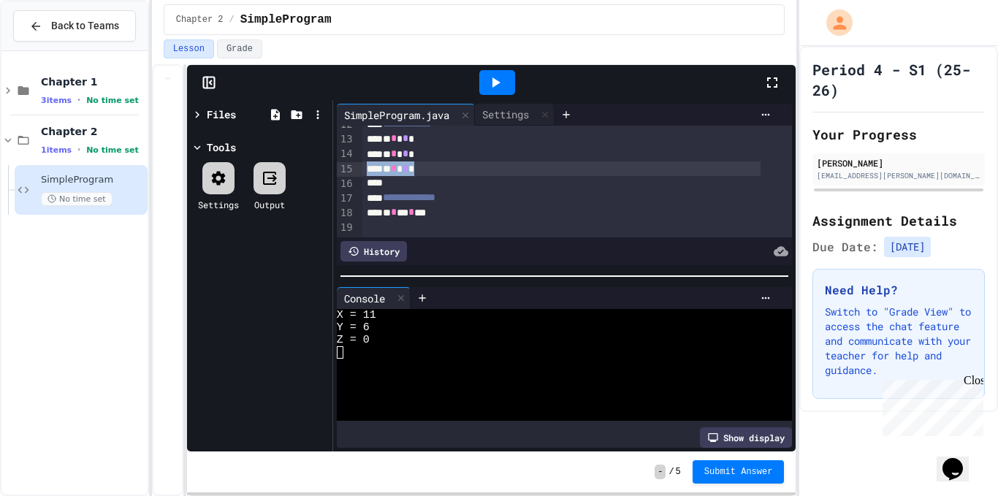
drag, startPoint x: 430, startPoint y: 150, endPoint x: 365, endPoint y: 169, distance: 68.4
click at [365, 169] on div "* * * *" at bounding box center [561, 168] width 398 height 15
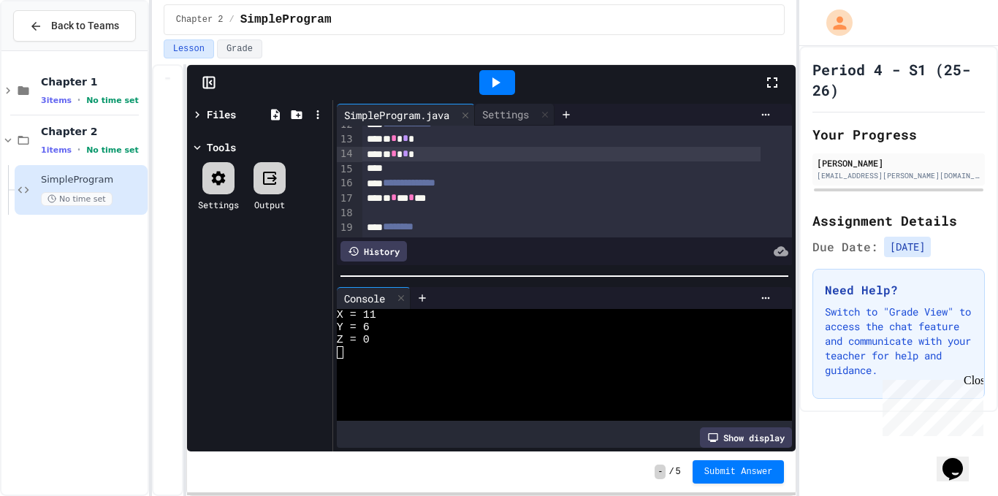
click at [492, 83] on icon at bounding box center [495, 83] width 18 height 18
click at [541, 346] on div at bounding box center [550, 352] width 427 height 12
click at [668, 349] on div at bounding box center [550, 352] width 427 height 12
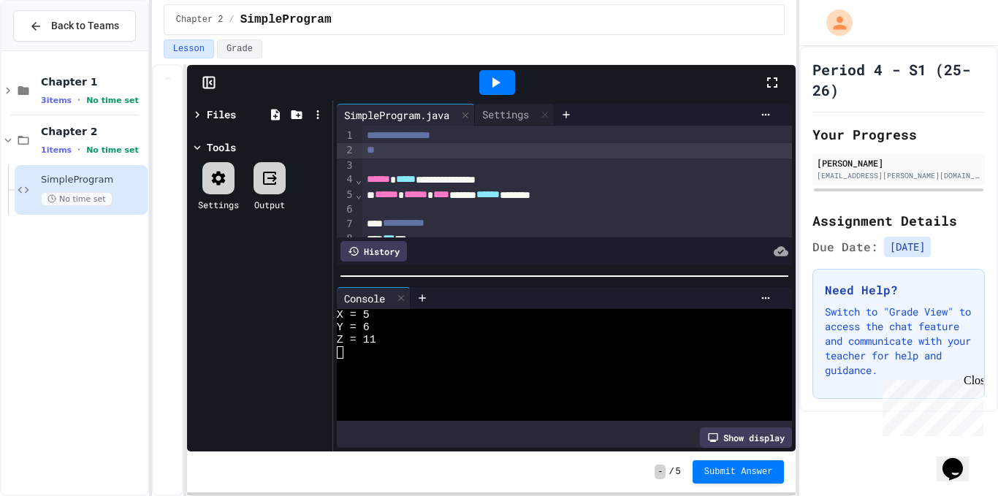
click at [424, 153] on div "**" at bounding box center [577, 150] width 430 height 15
click at [708, 472] on button "Submit Answer" at bounding box center [738, 470] width 92 height 23
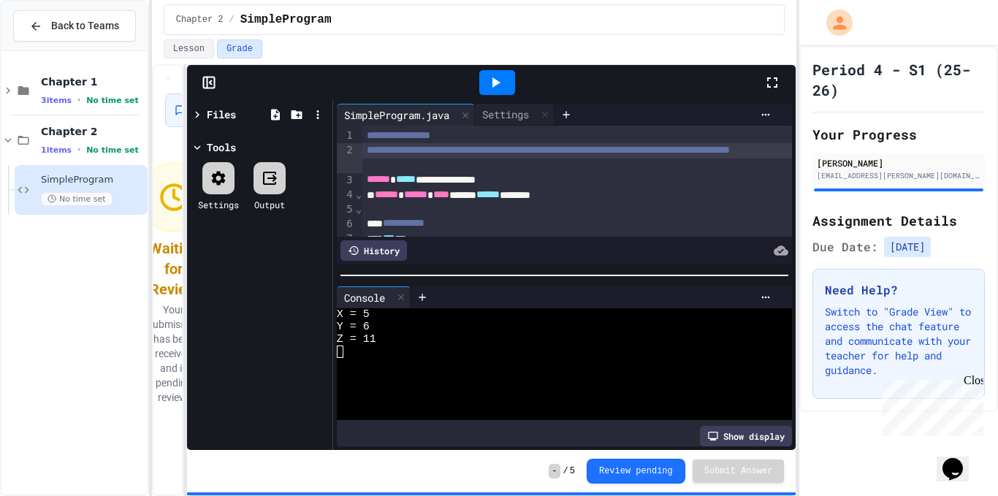
click at [976, 378] on div "Close" at bounding box center [972, 383] width 18 height 18
